Goal: Information Seeking & Learning: Understand process/instructions

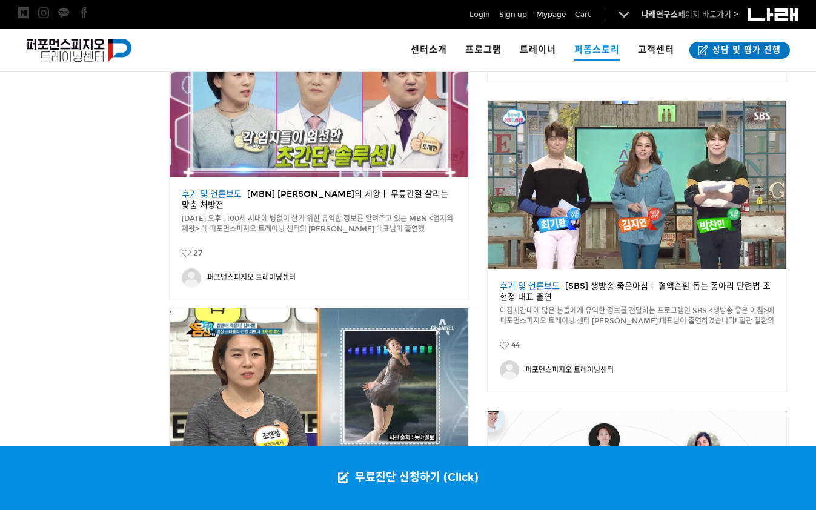
scroll to position [877, 0]
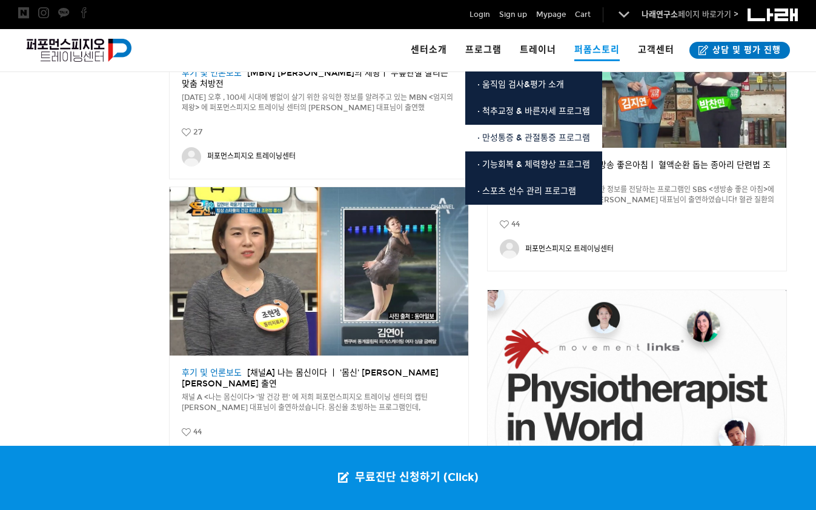
click at [516, 141] on span "· 만성통증 & 관절통증 프로그램" at bounding box center [534, 138] width 113 height 10
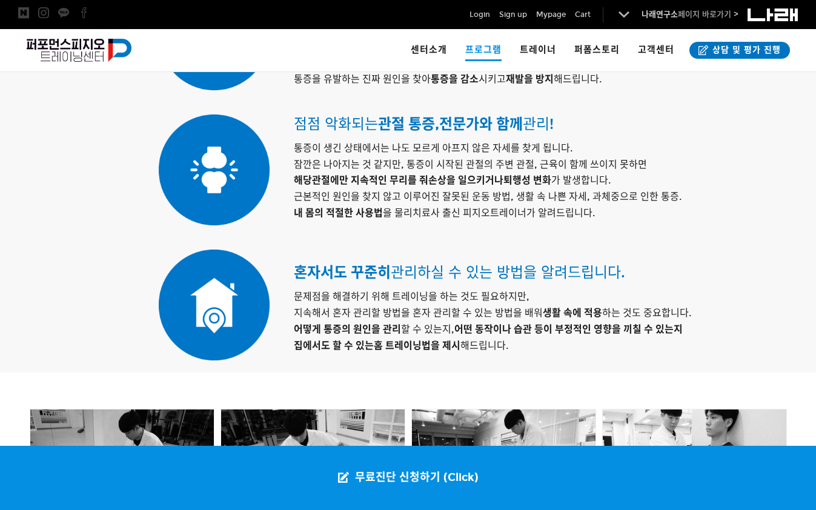
scroll to position [1059, 0]
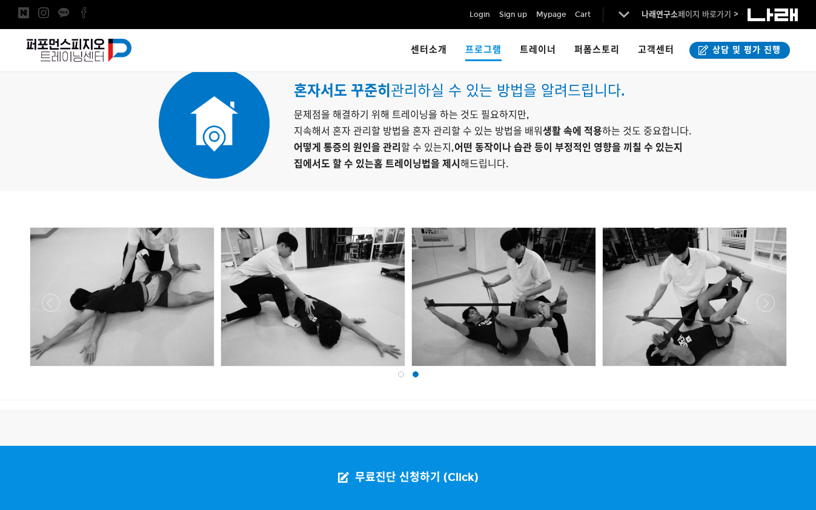
click at [44, 370] on div at bounding box center [409, 370] width 764 height 0
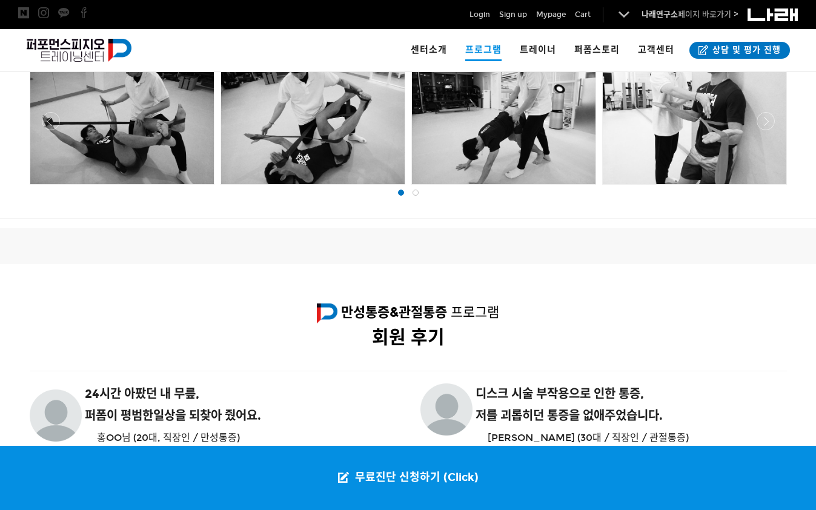
scroll to position [1362, 0]
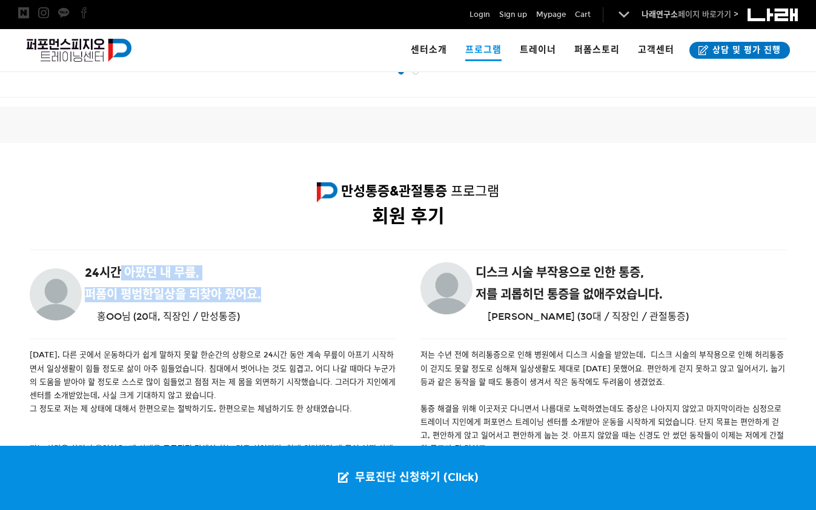
drag, startPoint x: 99, startPoint y: 273, endPoint x: 294, endPoint y: 292, distance: 195.5
click at [294, 292] on div "24시간 아팠던 내 무릎, 퍼폼이 평범한 일상을 되찾아 줬어요. 홍OO님 (20대, 직장인 / 만성통증)" at bounding box center [213, 294] width 367 height 70
click at [294, 292] on h6 "퍼폼이 평범한 일상을 되찾아 줬어요." at bounding box center [213, 294] width 367 height 15
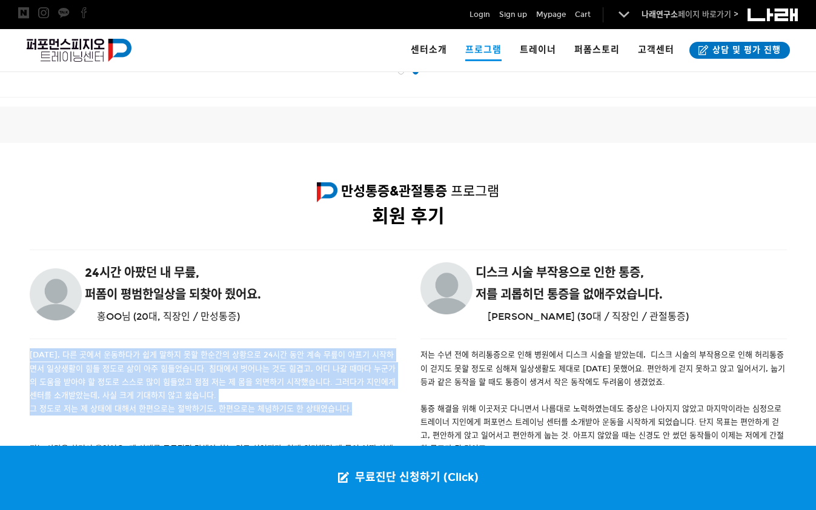
drag, startPoint x: 28, startPoint y: 355, endPoint x: 347, endPoint y: 405, distance: 322.1
click at [347, 405] on div "3년 전, 다른 곳에서 운동하다가 쉽게 말하지 못할 한순간의 상황으로 24시간 동안 계속 무릎이 아프기 시작하면서 일상생활이 힘들 정도로 삶이…" at bounding box center [213, 468] width 391 height 241
click at [347, 405] on p "그 정도로 저는 제 상태에 대해서 한편으로는 절박하기도, 한편으로는 체념하기도 한 상태였습니다." at bounding box center [213, 408] width 367 height 13
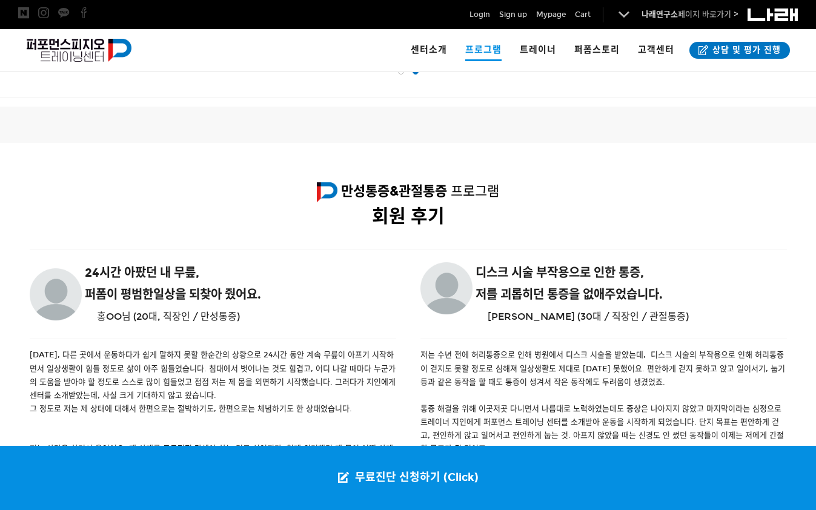
scroll to position [1423, 0]
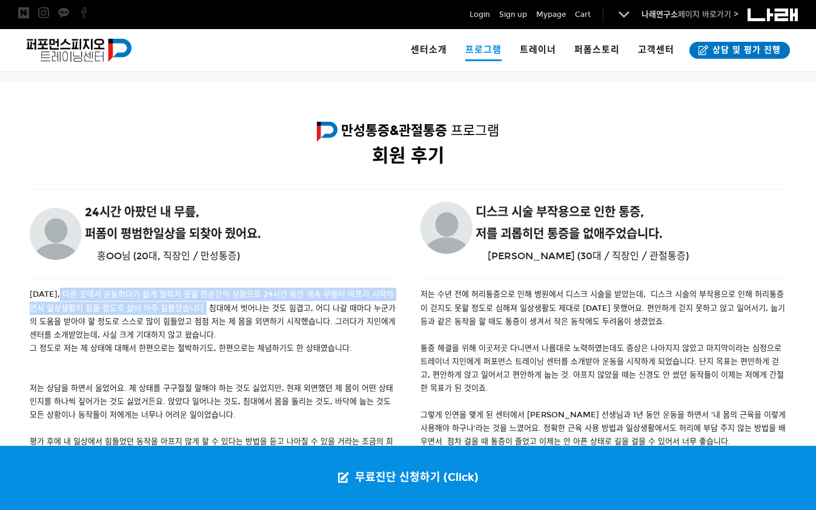
drag, startPoint x: 60, startPoint y: 292, endPoint x: 209, endPoint y: 305, distance: 149.7
click at [209, 305] on p "3년 전, 다른 곳에서 운동하다가 쉽게 말하지 못할 한순간의 상황으로 24시간 동안 계속 무릎이 아프기 시작하면서 일상생활이 힘들 정도로 삶이…" at bounding box center [213, 314] width 367 height 53
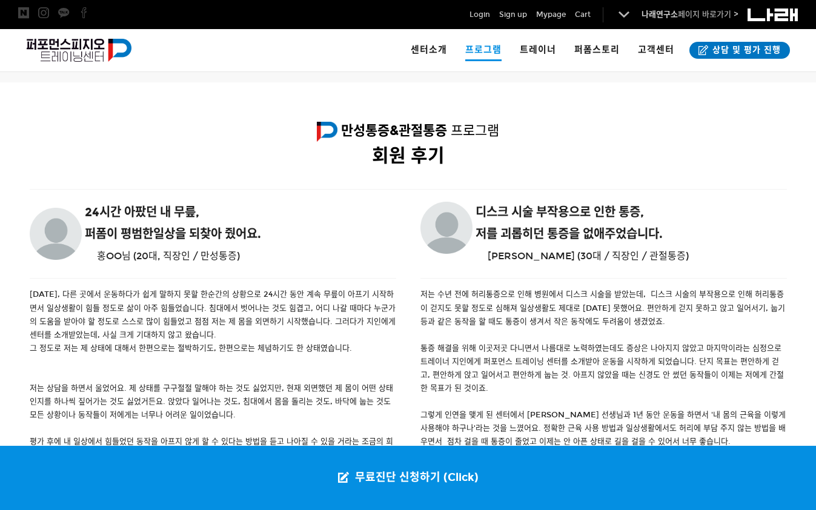
drag, startPoint x: 161, startPoint y: 385, endPoint x: 237, endPoint y: 410, distance: 80.1
click at [237, 410] on p "저는 상담을 하면서 울었어요. 제 상태를 구구절절 말해야 하는 것도 싫었지만, 현재 외면했던 제 몸이 어떤 상태인지를 하나씩 짚어가는 것도 싫…" at bounding box center [213, 402] width 367 height 40
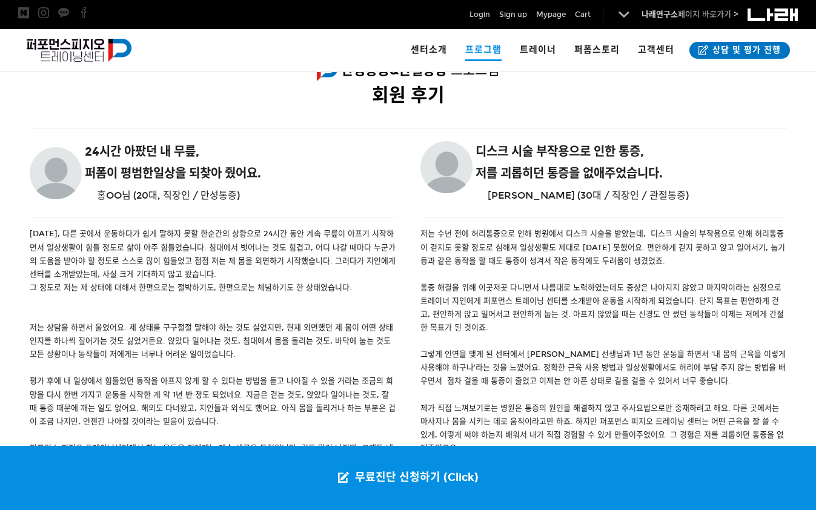
scroll to position [1544, 0]
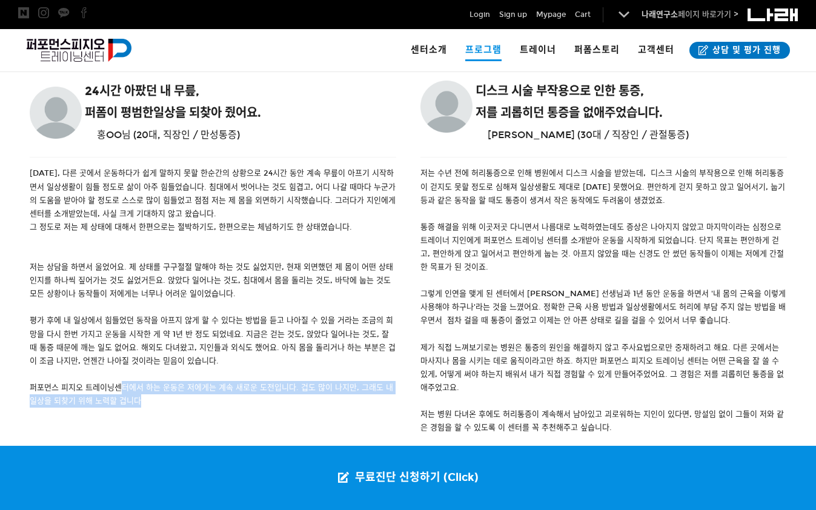
drag, startPoint x: 139, startPoint y: 396, endPoint x: 120, endPoint y: 381, distance: 24.1
click at [120, 381] on p "퍼포먼스 피지오 트레이닝센터에서 하는 운동은 저에게는 계속 새로운 도전입니다. 겁도 많이 나지만, 그래도 내 일상을 되찾기 위해 노력할 겁니다" at bounding box center [213, 394] width 367 height 27
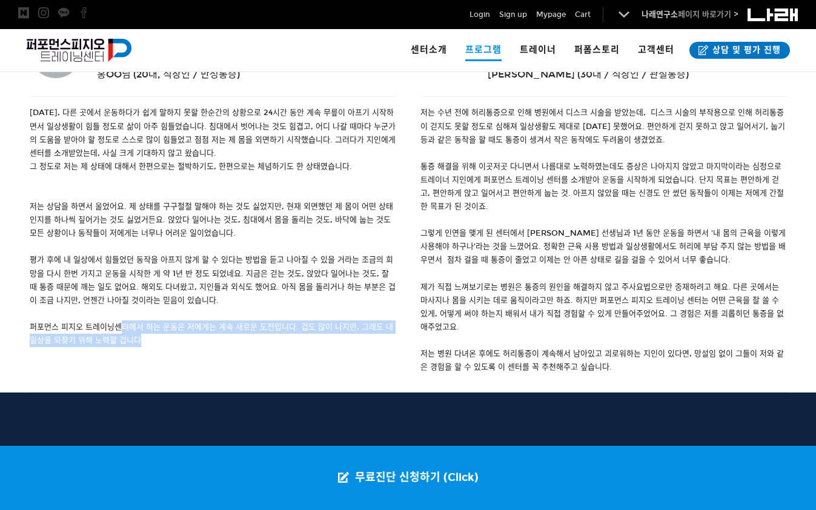
scroll to position [1665, 0]
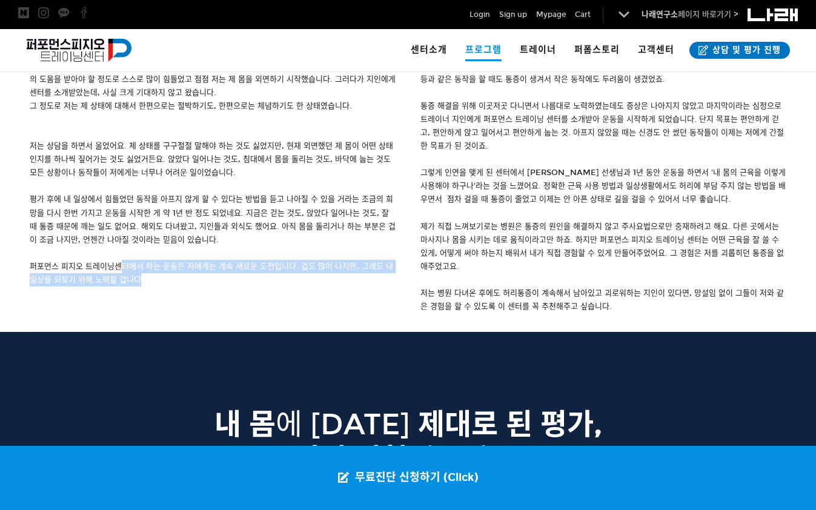
click at [95, 278] on p "퍼포먼스 피지오 트레이닝센터에서 하는 운동은 저에게는 계속 새로운 도전입니다. 겁도 많이 나지만, 그래도 내 일상을 되찾기 위해 노력할 겁니다" at bounding box center [213, 273] width 367 height 27
drag, startPoint x: 81, startPoint y: 266, endPoint x: 165, endPoint y: 282, distance: 85.7
click at [165, 282] on p "퍼포먼스 피지오 트레이닝센터에서 하는 운동은 저에게는 계속 새로운 도전입니다. 겁도 많이 나지만, 그래도 내 일상을 되찾기 위해 노력할 겁니다" at bounding box center [213, 273] width 367 height 27
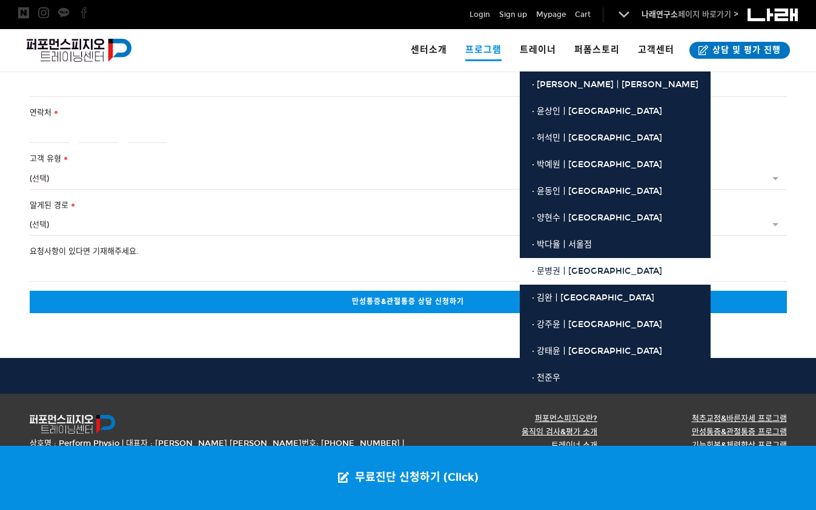
scroll to position [2500, 0]
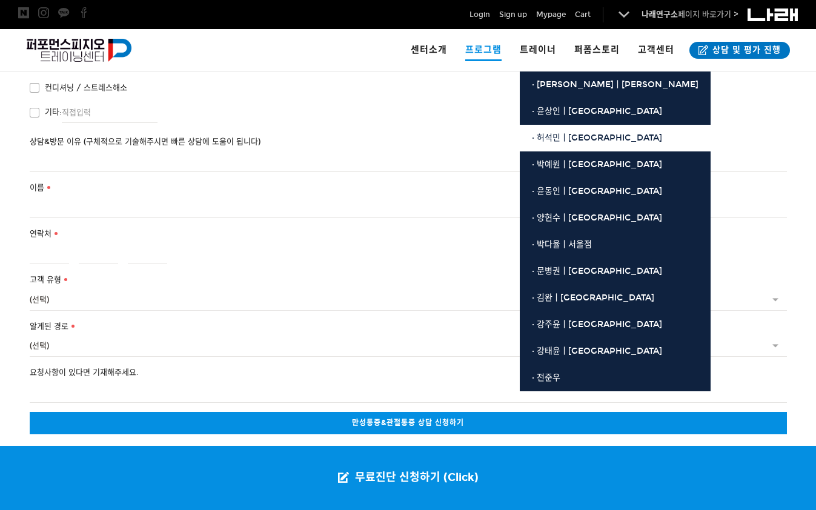
click at [571, 138] on span "· 허석민ㅣ[GEOGRAPHIC_DATA]" at bounding box center [597, 138] width 130 height 10
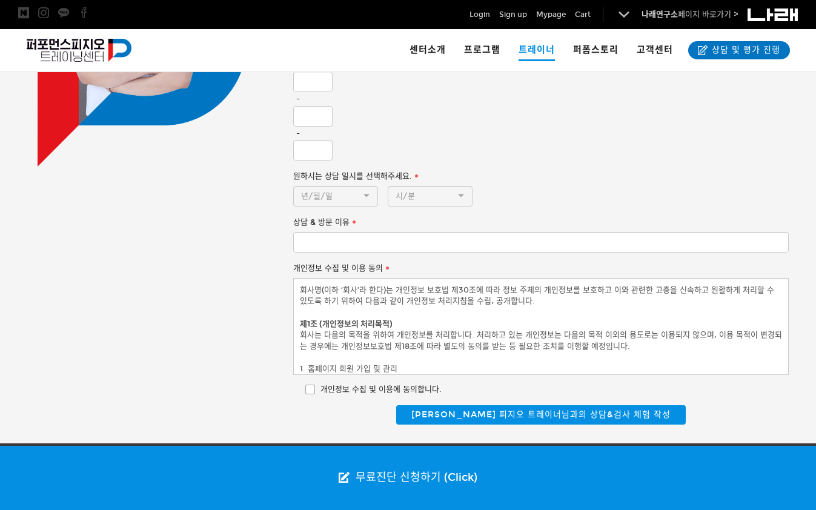
scroll to position [988, 0]
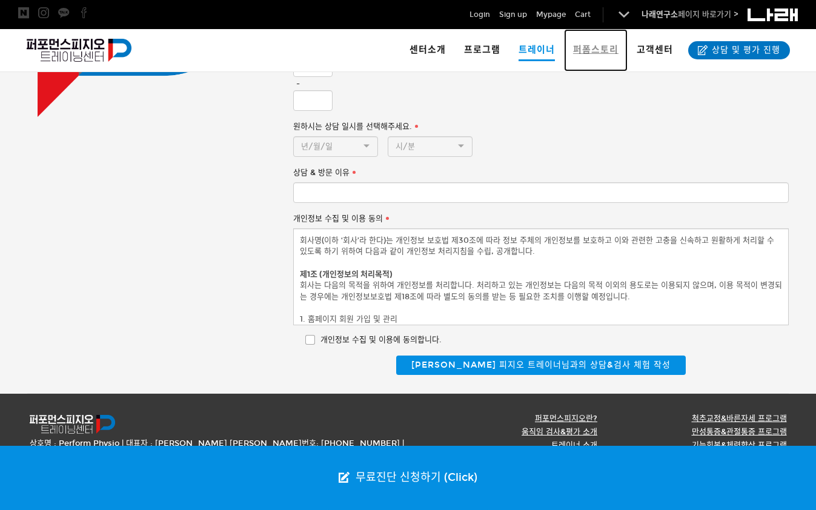
click at [607, 48] on span "퍼폼스토리" at bounding box center [595, 49] width 45 height 11
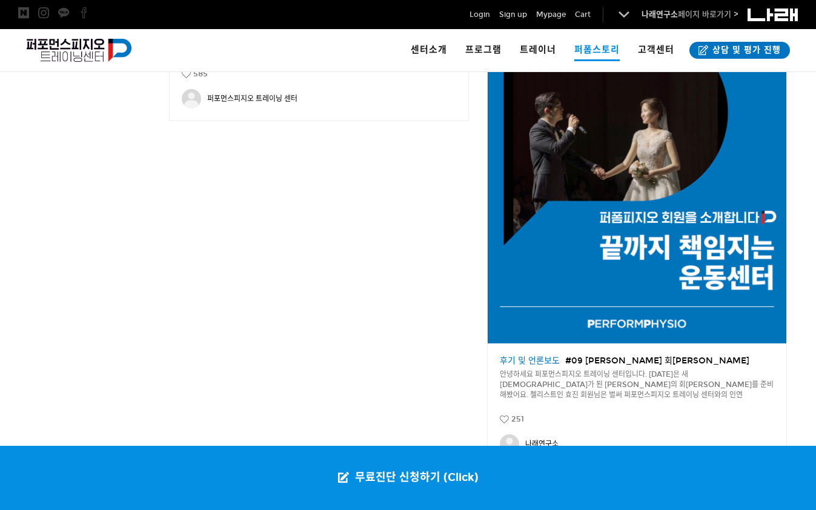
scroll to position [1569, 0]
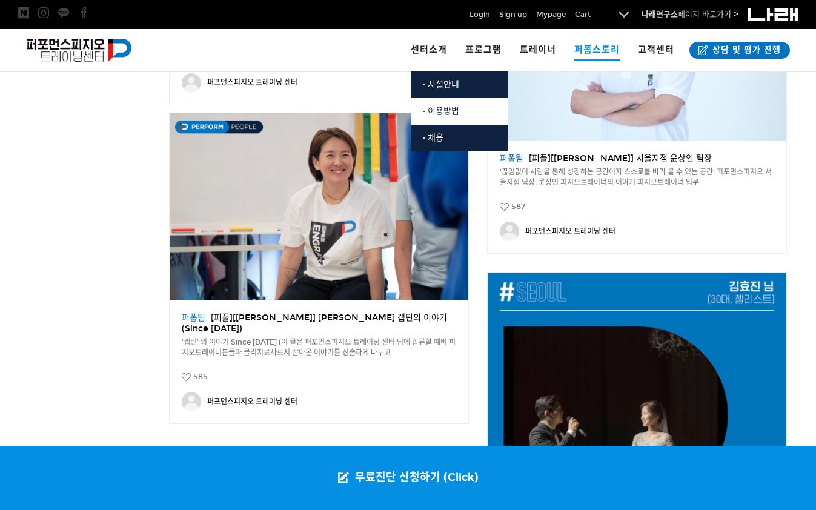
click at [443, 118] on link "· 이용방법" at bounding box center [459, 111] width 97 height 27
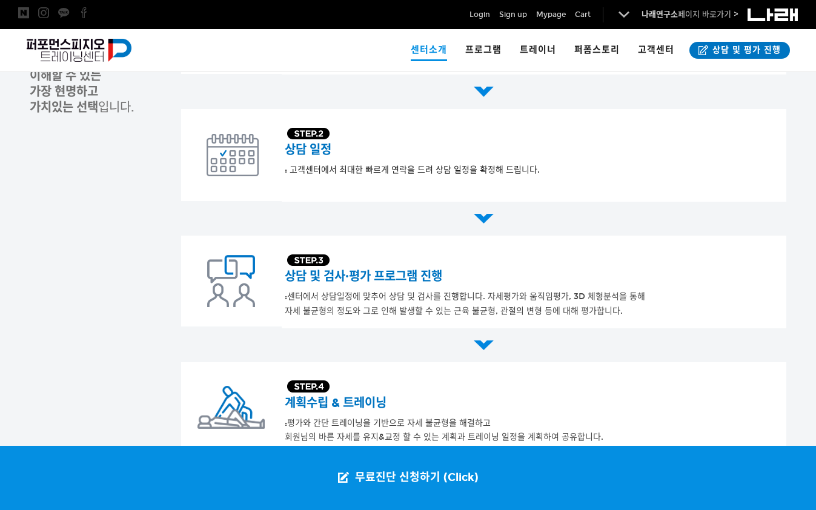
scroll to position [453, 0]
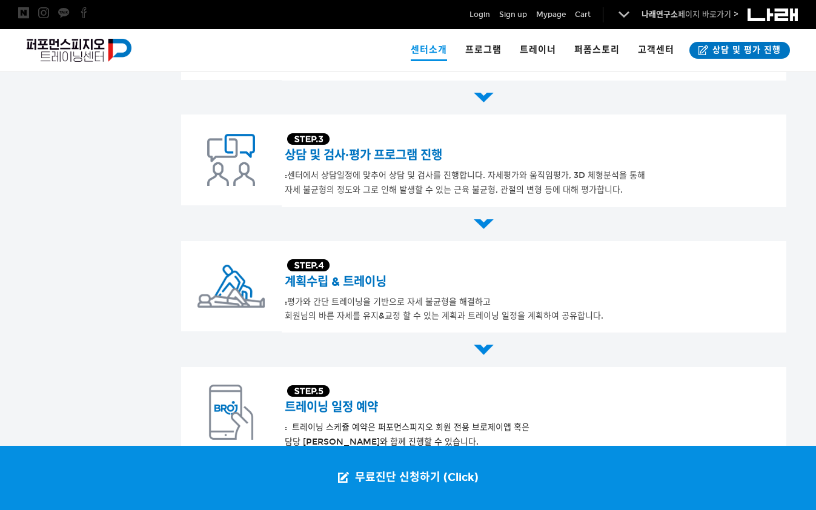
drag, startPoint x: 301, startPoint y: 302, endPoint x: 594, endPoint y: 317, distance: 293.7
click at [594, 317] on div "계획수립 & 트레이닝 : 평가와 간단 트레이닝을 기반으로 자세 불균형을 해결하고 회원님의 바른 자세를 유지&교정 할 수 있는 계획과 트레이닝 …" at bounding box center [534, 286] width 499 height 73
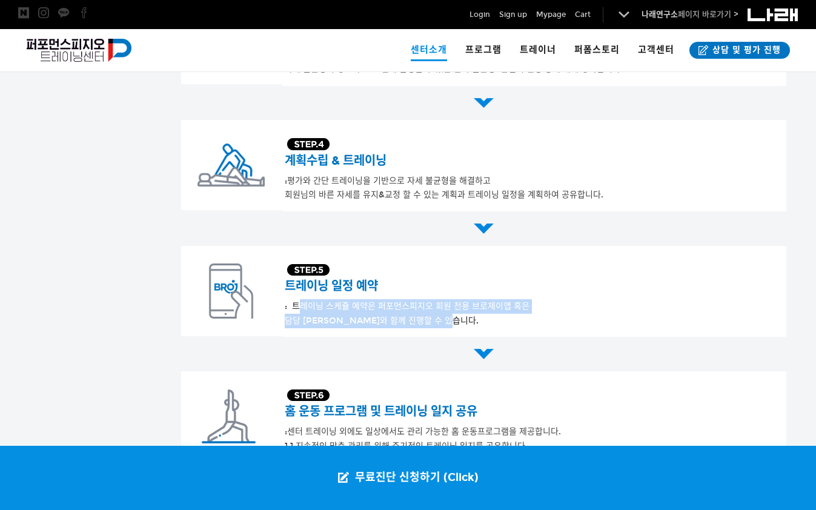
drag, startPoint x: 293, startPoint y: 305, endPoint x: 482, endPoint y: 317, distance: 189.4
click at [482, 317] on div "트레이닝 일정 예약 : 트레이닝 스케쥴 예약은 퍼포먼스피지오 회원 전용 브로제이앱 혹은 담당 [PERSON_NAME]와 함께 진행할 수 있습니…" at bounding box center [534, 291] width 499 height 73
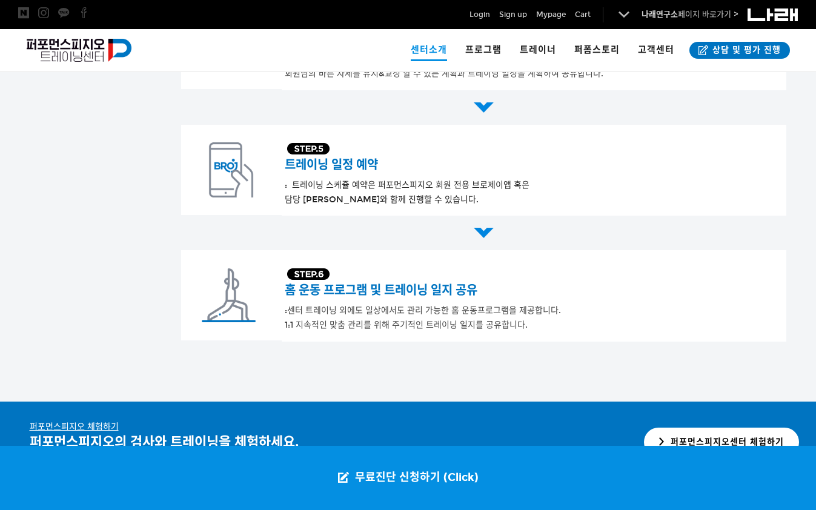
click at [452, 301] on div "홈 운동 프로그램 및 트레이닝 일지 공유 : 센터 트레이닝 외에도 일상에서도 관리 가능한 홈 운동프로그램을 제공합니다. 1:1 지속적인 맞춤 …" at bounding box center [534, 295] width 499 height 73
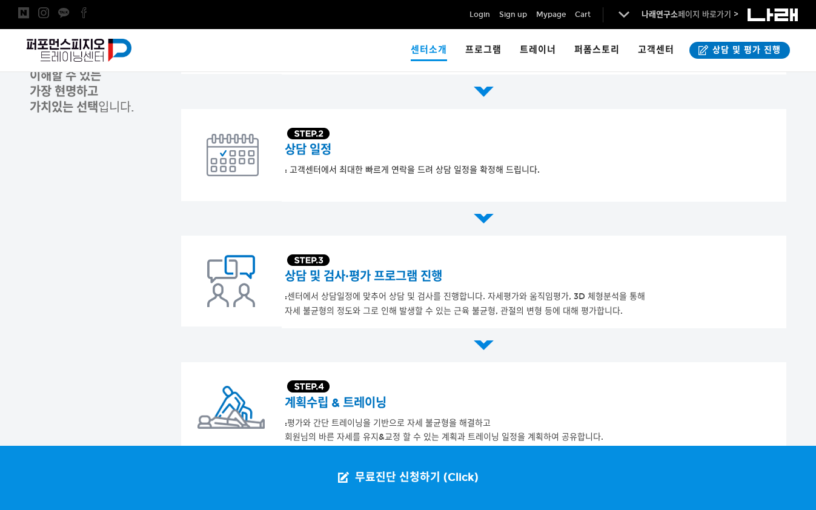
scroll to position [514, 0]
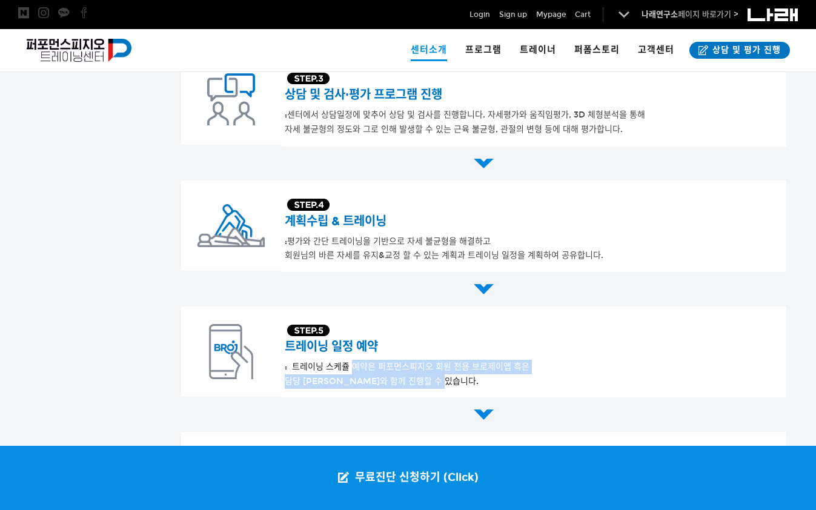
drag, startPoint x: 348, startPoint y: 368, endPoint x: 440, endPoint y: 389, distance: 94.5
click at [440, 389] on div "트레이닝 일정 예약 : 트레이닝 스케쥴 예약은 퍼포먼스피지오 회원 전용 브로제이앱 혹은 담당 [PERSON_NAME]와 함께 진행할 수 있습니…" at bounding box center [534, 353] width 505 height 92
drag, startPoint x: 446, startPoint y: 387, endPoint x: 356, endPoint y: 364, distance: 93.2
click at [356, 364] on div "트레이닝 일정 예약 : 트레이닝 스케쥴 예약은 퍼포먼스피지오 회원 전용 브로제이앱 혹은 담당 [PERSON_NAME]와 함께 진행할 수 있습니…" at bounding box center [534, 352] width 499 height 73
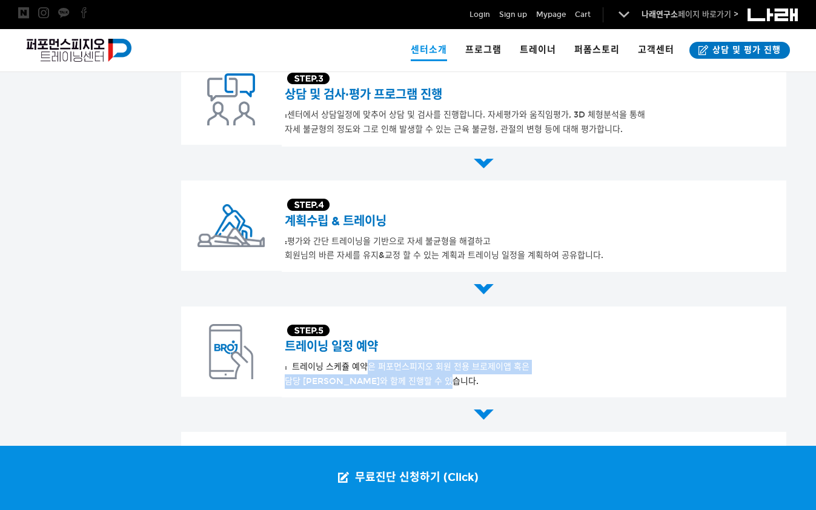
click at [356, 364] on span ": 트레이닝 스케쥴 예약은 퍼포먼스피지오 회원 전용 브로제이앱 혹은" at bounding box center [407, 367] width 245 height 10
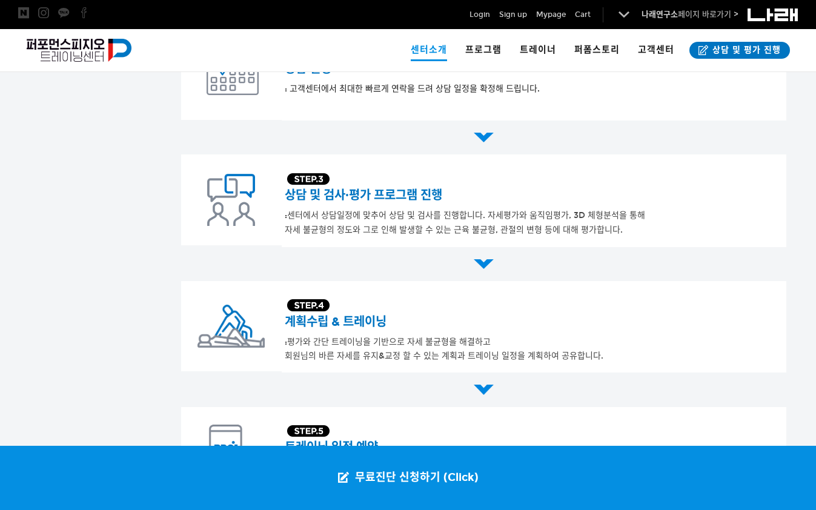
scroll to position [231, 0]
